Goal: Use online tool/utility: Utilize a website feature to perform a specific function

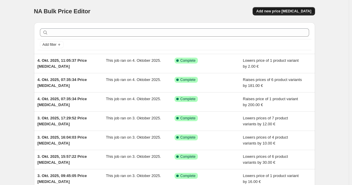
click at [291, 12] on span "Add new price [MEDICAL_DATA]" at bounding box center [283, 11] width 55 height 5
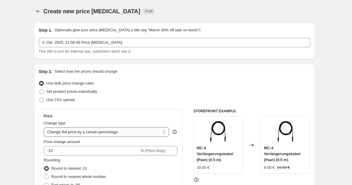
click at [134, 129] on select "Change the price to a certain amount Change the price by a certain amount Chang…" at bounding box center [107, 132] width 126 height 9
select select "by"
click at [45, 128] on select "Change the price to a certain amount Change the price by a certain amount Chang…" at bounding box center [107, 132] width 126 height 9
type input "-10.00"
click at [85, 175] on span "Round to nearest whole number" at bounding box center [78, 177] width 55 height 4
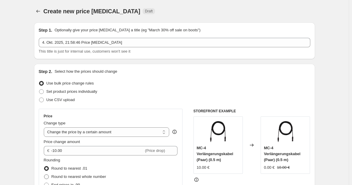
click at [44, 175] on input "Round to nearest whole number" at bounding box center [44, 175] width 0 height 0
radio input "true"
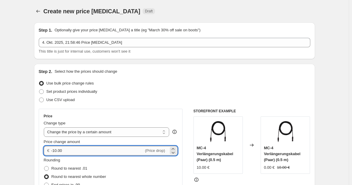
drag, startPoint x: 74, startPoint y: 151, endPoint x: 55, endPoint y: 149, distance: 18.7
click at [55, 149] on input "-10.00" at bounding box center [97, 150] width 93 height 9
type input "-8.50"
click at [189, 74] on div "Step 2. Select how the prices should change" at bounding box center [175, 72] width 272 height 6
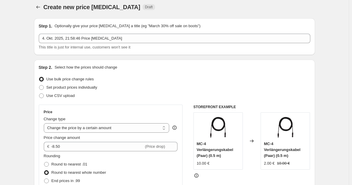
scroll to position [178, 0]
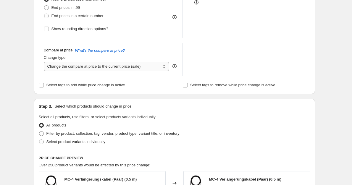
click at [137, 71] on select "Change the compare at price to the current price (sale) Change the compare at p…" at bounding box center [107, 66] width 126 height 9
select select "no_change"
click at [45, 62] on select "Change the compare at price to the current price (sale) Change the compare at p…" at bounding box center [107, 66] width 126 height 9
click at [116, 134] on span "Filter by product, collection, tag, vendor, product type, variant title, or inv…" at bounding box center [112, 133] width 133 height 4
click at [39, 132] on input "Filter by product, collection, tag, vendor, product type, variant title, or inv…" at bounding box center [39, 131] width 0 height 0
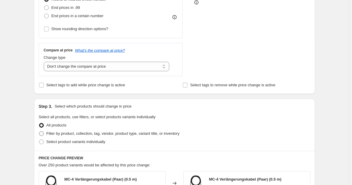
radio input "true"
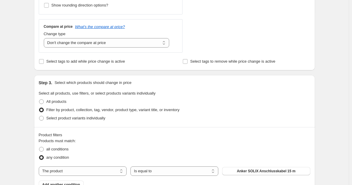
scroll to position [237, 0]
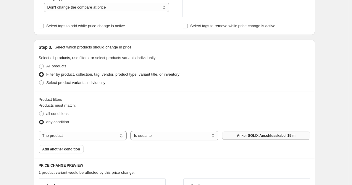
click at [252, 137] on span "Anker SOLIX Anschlusskabel 15 m" at bounding box center [266, 135] width 59 height 5
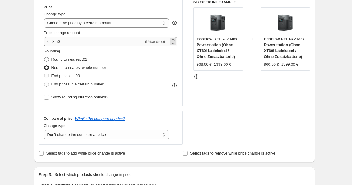
scroll to position [80, 0]
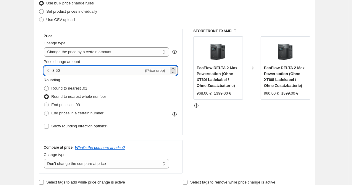
click at [55, 70] on input "-8.50" at bounding box center [97, 70] width 93 height 9
drag, startPoint x: 68, startPoint y: 70, endPoint x: 54, endPoint y: 70, distance: 13.6
click at [54, 70] on input "-8.50" at bounding box center [97, 70] width 93 height 9
type input "-9.00"
click at [207, 8] on div "Set product prices individually" at bounding box center [175, 11] width 272 height 8
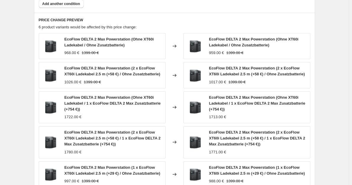
scroll to position [495, 0]
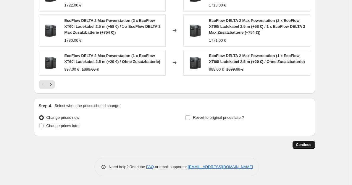
click at [303, 143] on span "Continue" at bounding box center [303, 145] width 15 height 5
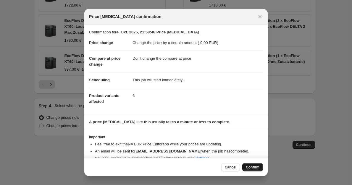
click at [252, 165] on span "Confirm" at bounding box center [253, 167] width 14 height 5
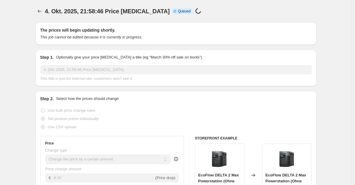
select select "by"
select select "no_change"
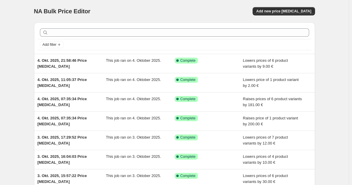
click at [287, 3] on div "NA Bulk Price Editor. This page is ready NA Bulk Price Editor Add new price [ME…" at bounding box center [174, 11] width 281 height 22
click at [286, 12] on span "Add new price [MEDICAL_DATA]" at bounding box center [283, 11] width 55 height 5
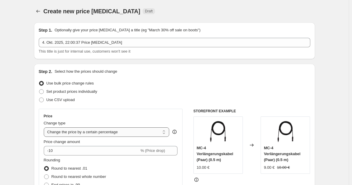
click at [104, 131] on select "Change the price to a certain amount Change the price by a certain amount Chang…" at bounding box center [107, 132] width 126 height 9
select select "by"
click at [45, 128] on select "Change the price to a certain amount Change the price by a certain amount Chang…" at bounding box center [107, 132] width 126 height 9
type input "-10.00"
click at [86, 176] on span "Round to nearest whole number" at bounding box center [78, 177] width 55 height 4
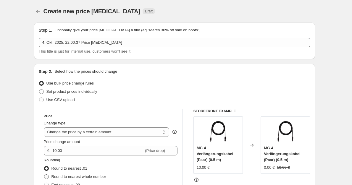
click at [44, 175] on input "Round to nearest whole number" at bounding box center [44, 175] width 0 height 0
radio input "true"
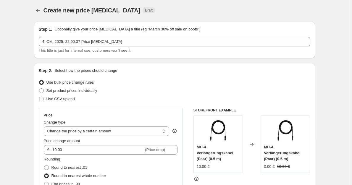
scroll to position [30, 0]
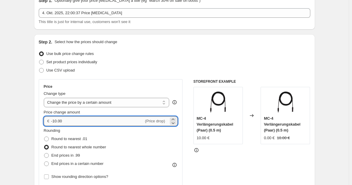
drag, startPoint x: 70, startPoint y: 122, endPoint x: 55, endPoint y: 121, distance: 15.1
click at [55, 121] on input "-10.00" at bounding box center [97, 121] width 93 height 9
type input "-6.00"
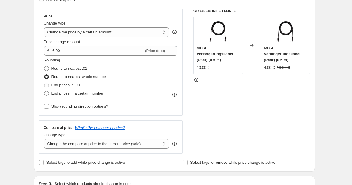
scroll to position [148, 0]
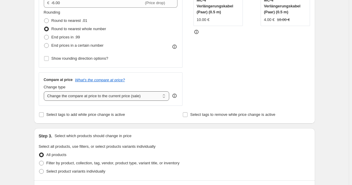
click at [125, 98] on select "Change the compare at price to the current price (sale) Change the compare at p…" at bounding box center [107, 95] width 126 height 9
select select "no_change"
click at [45, 92] on select "Change the compare at price to the current price (sale) Change the compare at p…" at bounding box center [107, 95] width 126 height 9
click at [110, 163] on span "Filter by product, collection, tag, vendor, product type, variant title, or inv…" at bounding box center [112, 163] width 133 height 4
click at [39, 161] on input "Filter by product, collection, tag, vendor, product type, variant title, or inv…" at bounding box center [39, 161] width 0 height 0
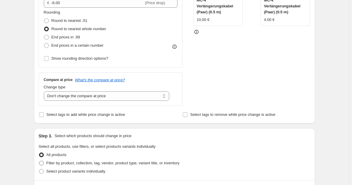
radio input "true"
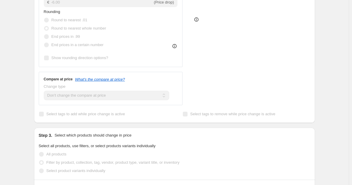
scroll to position [207, 0]
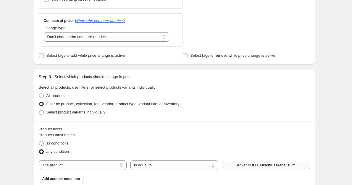
click at [246, 165] on span "Anker SOLIX Anschlusskabel 15 m" at bounding box center [266, 165] width 59 height 5
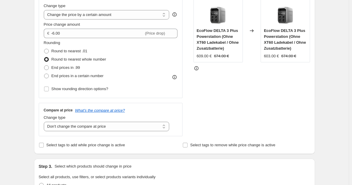
scroll to position [30, 0]
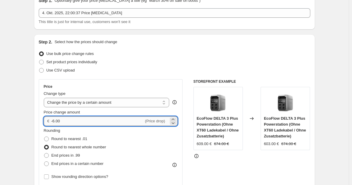
click at [56, 120] on input "-6.00" at bounding box center [97, 121] width 93 height 9
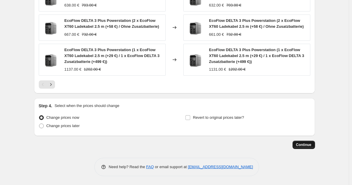
type input "-5.00"
click at [299, 144] on span "Continue" at bounding box center [303, 145] width 15 height 5
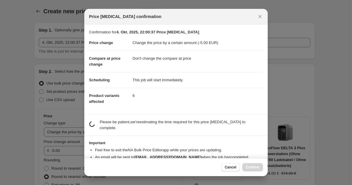
scroll to position [0, 0]
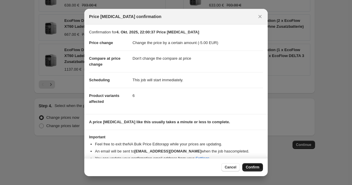
click at [257, 169] on span "Confirm" at bounding box center [253, 167] width 14 height 5
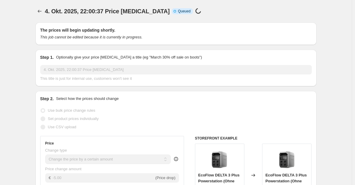
select select "by"
select select "no_change"
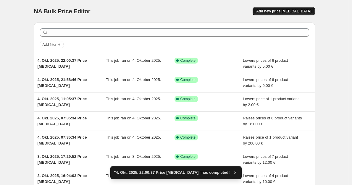
click at [286, 10] on span "Add new price [MEDICAL_DATA]" at bounding box center [283, 11] width 55 height 5
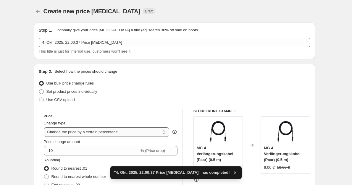
click at [117, 135] on select "Change the price to a certain amount Change the price by a certain amount Chang…" at bounding box center [107, 132] width 126 height 9
select select "by"
click at [45, 128] on select "Change the price to a certain amount Change the price by a certain amount Chang…" at bounding box center [107, 132] width 126 height 9
type input "-10.00"
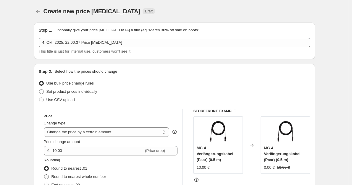
click at [79, 176] on span "Round to nearest whole number" at bounding box center [78, 177] width 55 height 4
click at [44, 175] on input "Round to nearest whole number" at bounding box center [44, 175] width 0 height 0
radio input "true"
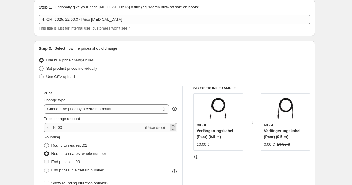
scroll to position [30, 0]
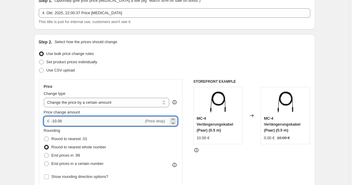
drag, startPoint x: 69, startPoint y: 123, endPoint x: 55, endPoint y: 121, distance: 14.1
click at [55, 121] on input "-10.00" at bounding box center [97, 121] width 93 height 9
type input "-2.00"
click at [90, 147] on span "Round to nearest whole number" at bounding box center [78, 147] width 55 height 4
click at [44, 145] on input "Round to nearest whole number" at bounding box center [44, 145] width 0 height 0
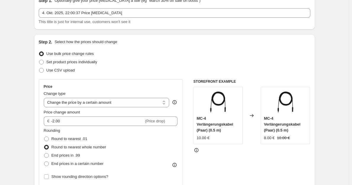
click at [224, 163] on div "STOREFRONT EXAMPLE MC-4 Verlängerungskabel (Paar) (0.5 m) 10.00 € Changed to MC…" at bounding box center [252, 151] width 117 height 145
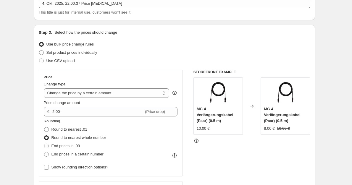
scroll to position [237, 0]
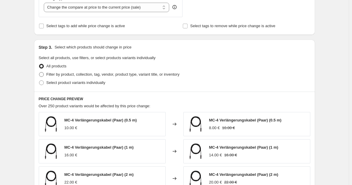
click at [147, 72] on label "Filter by product, collection, tag, vendor, product type, variant title, or inv…" at bounding box center [109, 74] width 141 height 8
click at [39, 72] on input "Filter by product, collection, tag, vendor, product type, variant title, or inv…" at bounding box center [39, 72] width 0 height 0
radio input "true"
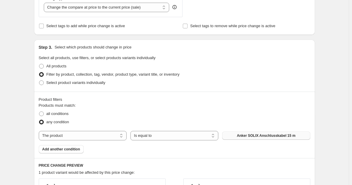
click at [242, 135] on span "Anker SOLIX Anschlusskabel 15 m" at bounding box center [266, 135] width 59 height 5
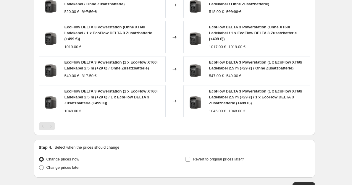
scroll to position [466, 0]
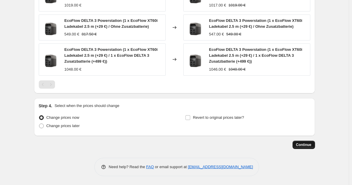
click at [311, 146] on span "Continue" at bounding box center [303, 145] width 15 height 5
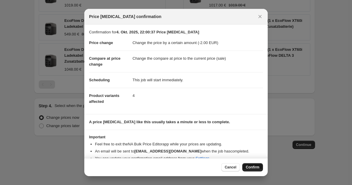
click at [257, 165] on button "Confirm" at bounding box center [252, 167] width 21 height 8
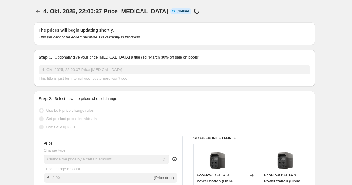
select select "by"
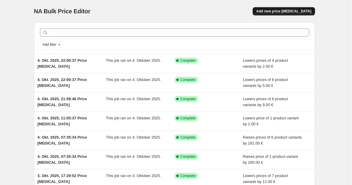
click at [277, 8] on button "Add new price [MEDICAL_DATA]" at bounding box center [284, 11] width 62 height 8
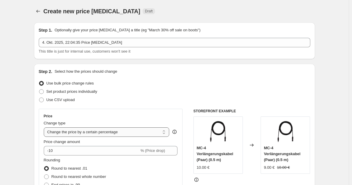
click at [108, 136] on select "Change the price to a certain amount Change the price by a certain amount Chang…" at bounding box center [107, 132] width 126 height 9
select select "by"
click at [45, 128] on select "Change the price to a certain amount Change the price by a certain amount Chang…" at bounding box center [107, 132] width 126 height 9
type input "-10.00"
click at [78, 175] on span "Round to nearest whole number" at bounding box center [78, 177] width 55 height 4
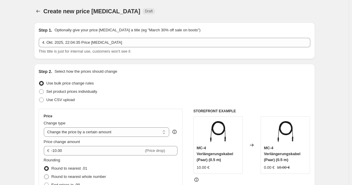
click at [44, 175] on input "Round to nearest whole number" at bounding box center [44, 175] width 0 height 0
radio input "true"
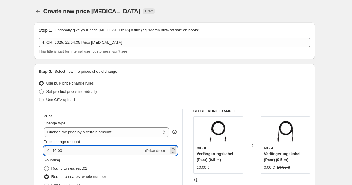
drag, startPoint x: 70, startPoint y: 152, endPoint x: 55, endPoint y: 149, distance: 16.0
click at [55, 149] on input "-10.00" at bounding box center [97, 150] width 93 height 9
click at [83, 150] on input "-10.00" at bounding box center [97, 150] width 93 height 9
drag, startPoint x: 97, startPoint y: 150, endPoint x: 45, endPoint y: 150, distance: 51.5
click at [45, 150] on div "€ -10.00 (Price drop)" at bounding box center [111, 150] width 134 height 9
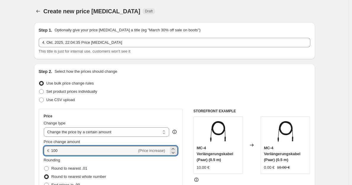
type input "100.00"
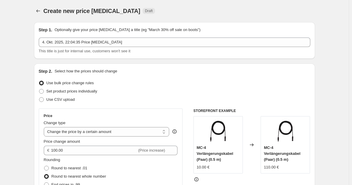
scroll to position [89, 0]
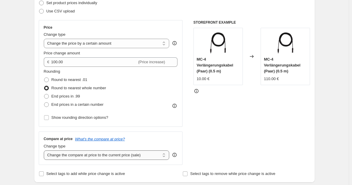
click at [98, 158] on select "Change the compare at price to the current price (sale) Change the compare at p…" at bounding box center [107, 155] width 126 height 9
select select "no_change"
click at [45, 151] on select "Change the compare at price to the current price (sale) Change the compare at p…" at bounding box center [107, 155] width 126 height 9
click at [209, 139] on div "STOREFRONT EXAMPLE MC-4 Verlängerungskabel (Paar) (0.5 m) 10.00 € Changed to MC…" at bounding box center [252, 92] width 117 height 145
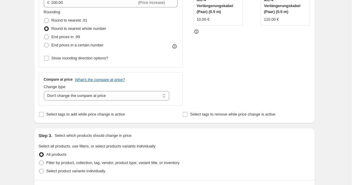
scroll to position [178, 0]
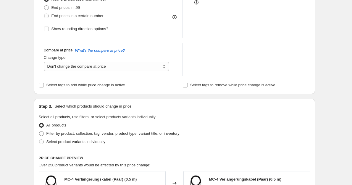
click at [182, 133] on div "Filter by product, collection, tag, vendor, product type, variant title, or inv…" at bounding box center [175, 134] width 272 height 8
click at [162, 133] on span "Filter by product, collection, tag, vendor, product type, variant title, or inv…" at bounding box center [112, 133] width 133 height 4
click at [39, 132] on input "Filter by product, collection, tag, vendor, product type, variant title, or inv…" at bounding box center [39, 131] width 0 height 0
radio input "true"
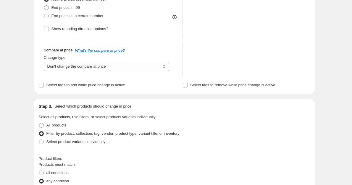
scroll to position [266, 0]
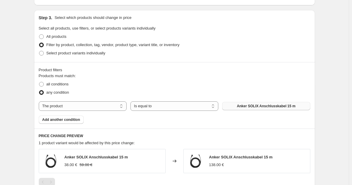
click at [248, 107] on span "Anker SOLIX Anschlusskabel 15 m" at bounding box center [266, 106] width 59 height 5
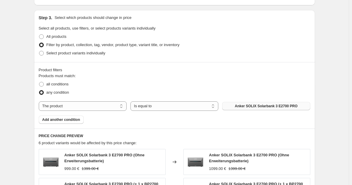
scroll to position [483, 0]
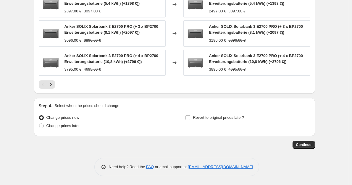
click at [315, 148] on div "Continue" at bounding box center [174, 145] width 281 height 8
click at [303, 143] on span "Continue" at bounding box center [303, 145] width 15 height 5
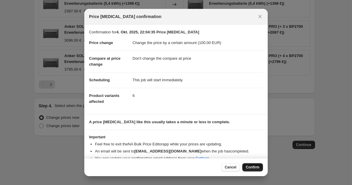
click at [258, 168] on span "Confirm" at bounding box center [253, 167] width 14 height 5
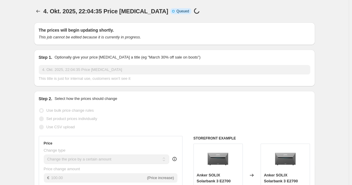
scroll to position [483, 0]
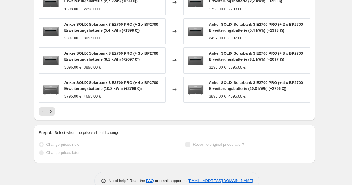
select select "by"
select select "no_change"
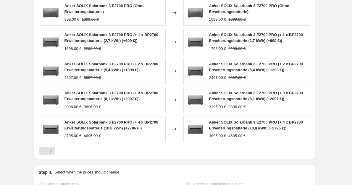
scroll to position [0, 0]
